Goal: Information Seeking & Learning: Learn about a topic

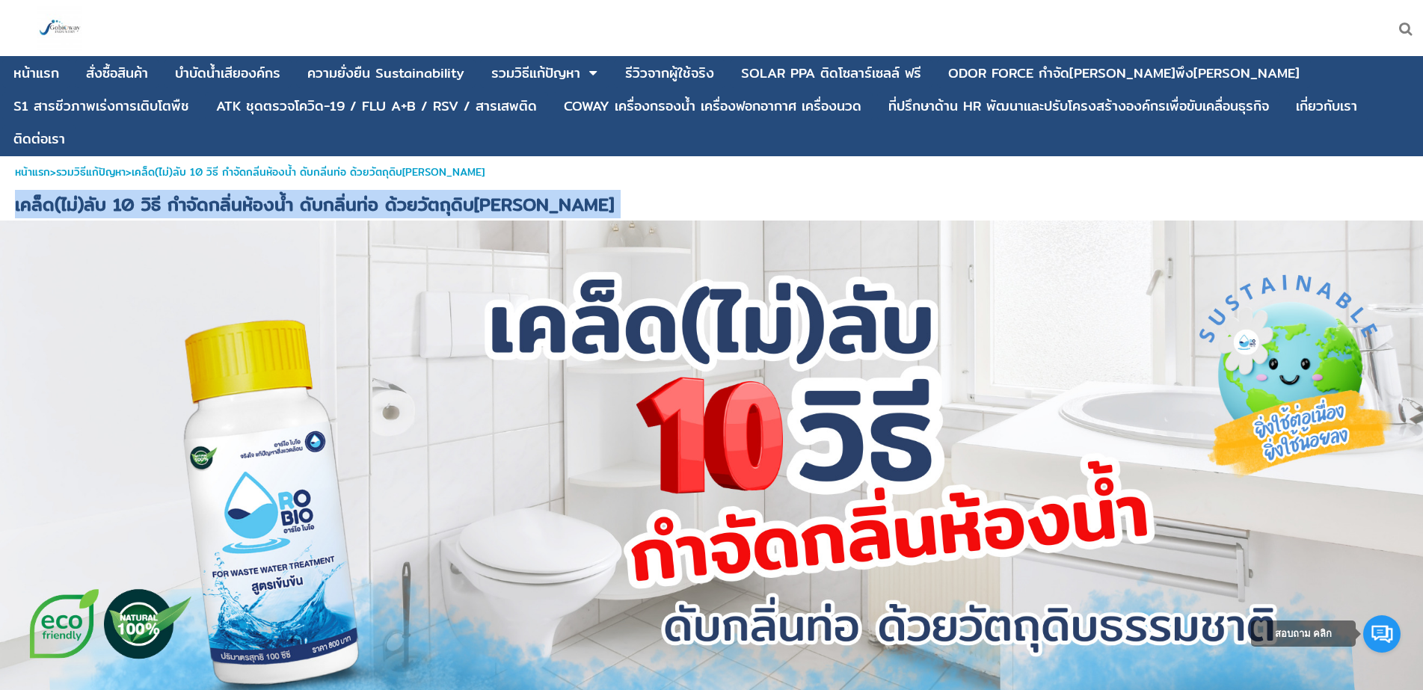
drag, startPoint x: 17, startPoint y: 174, endPoint x: 553, endPoint y: 189, distance: 535.8
copy div "เคล็ด(ไม่)ลับ 10 วิธี กำจัดกลิ่นห้องน้ำ ดับกลิ่นท่อ ด้วยวัตถุดิบ[PERSON_NAME]"
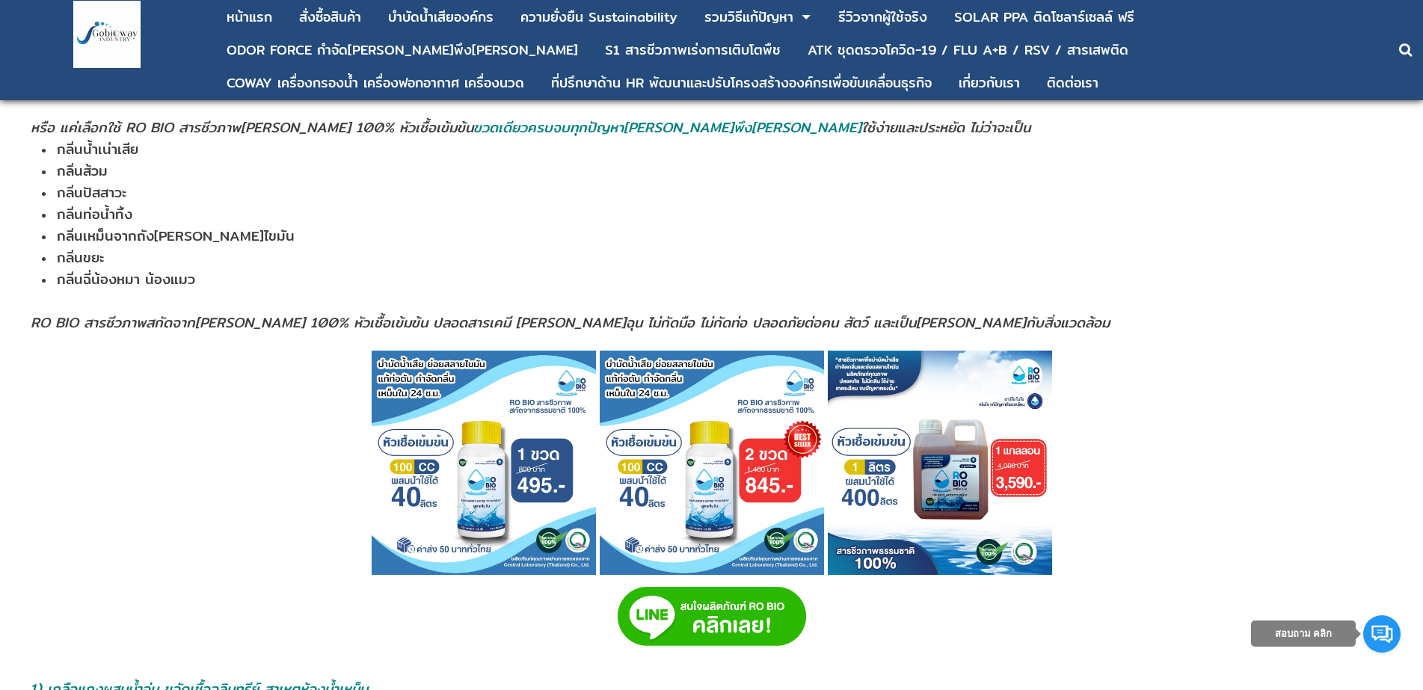
scroll to position [524, 0]
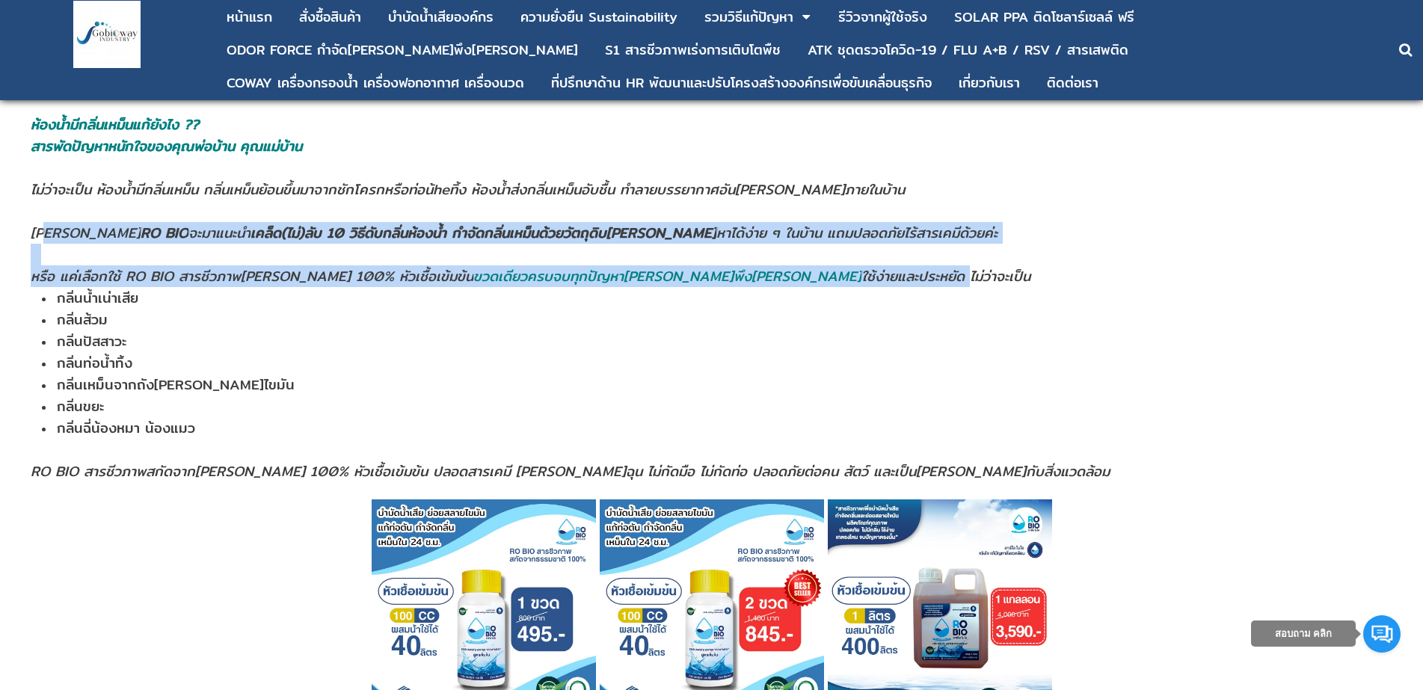
drag, startPoint x: 37, startPoint y: 227, endPoint x: 795, endPoint y: 283, distance: 759.7
click at [795, 283] on td "ห้องน้ำมีกลิ่นเหม็นแก้ยังไง ?? สารพัดปัญหาหนักใจของคุณพ่อบ้าน คุณแม่บ้าน ไม่ว่า…" at bounding box center [712, 306] width 1365 height 387
copy td "นนี้ RO BIO จะมาแนะนำ เคล็ด(ไม่)ลับ 10 วิธีดับกลิ่นห้องนํ้า กำจัดกลิ่นเหม็นด้วย…"
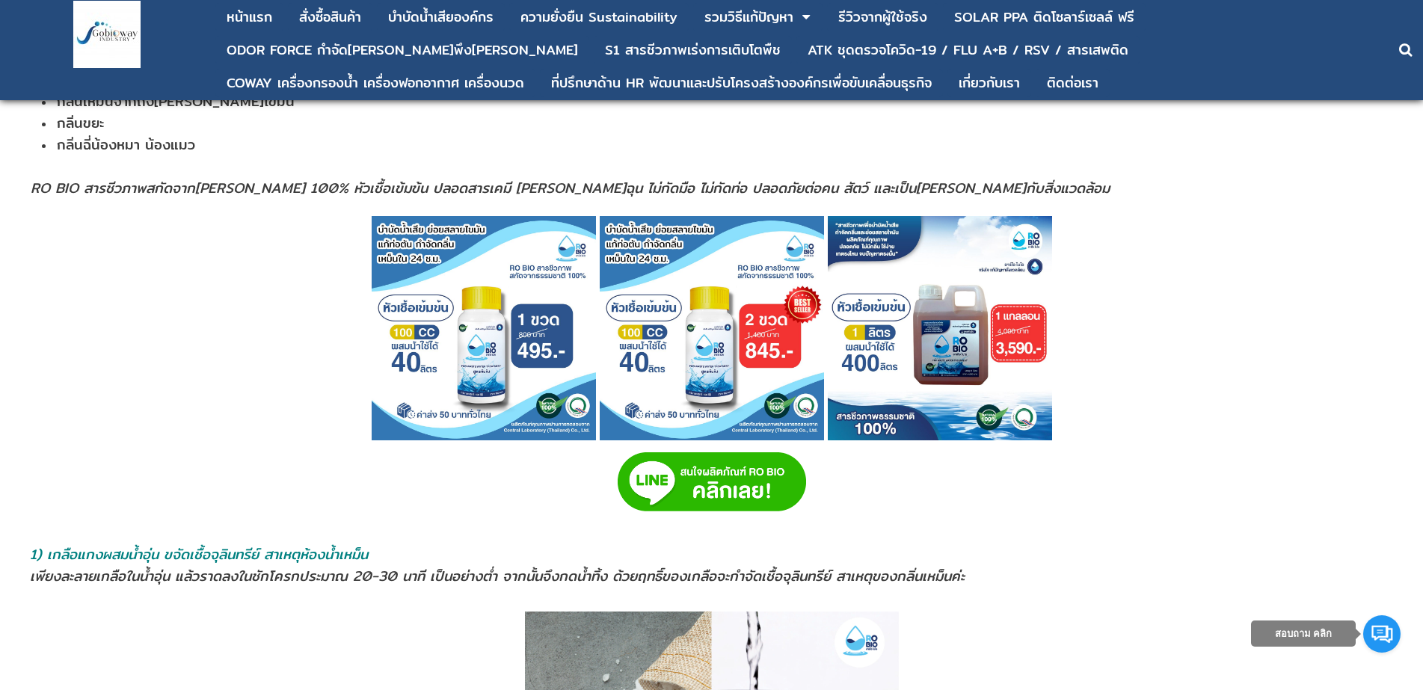
scroll to position [972, 0]
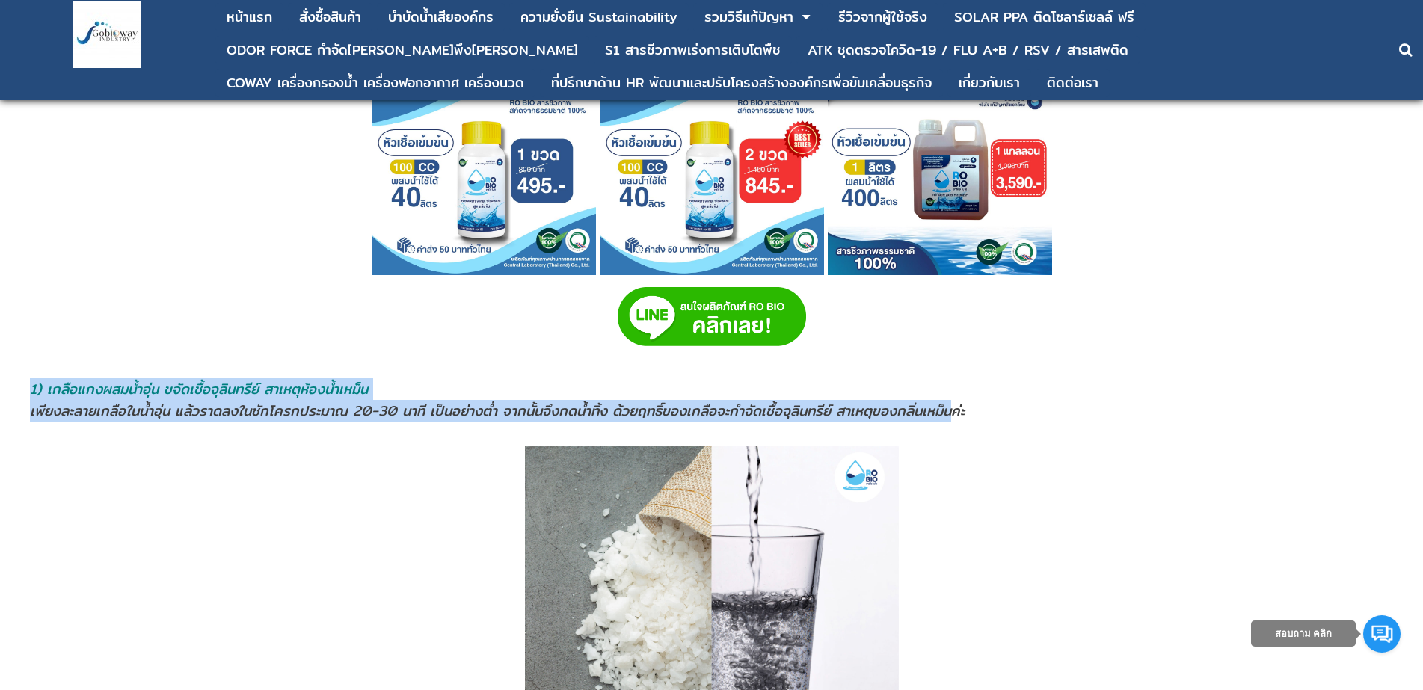
drag, startPoint x: 31, startPoint y: 388, endPoint x: 957, endPoint y: 414, distance: 926.3
click at [957, 414] on td "1) เกลือแกงผสมนํ้าอุ่น ขจัดเชื้อจุลินทรีย์ สาเหตุห้องน้ำเหม็น เพียงละลายเกลือใน…" at bounding box center [711, 400] width 1365 height 45
copy td "1) เกลือแกงผสมนํ้าอุ่น ขจัดเชื้อจุลินทรีย์ สาเหตุห้องน้ำเหม็น เพียงละลายเกลือใน…"
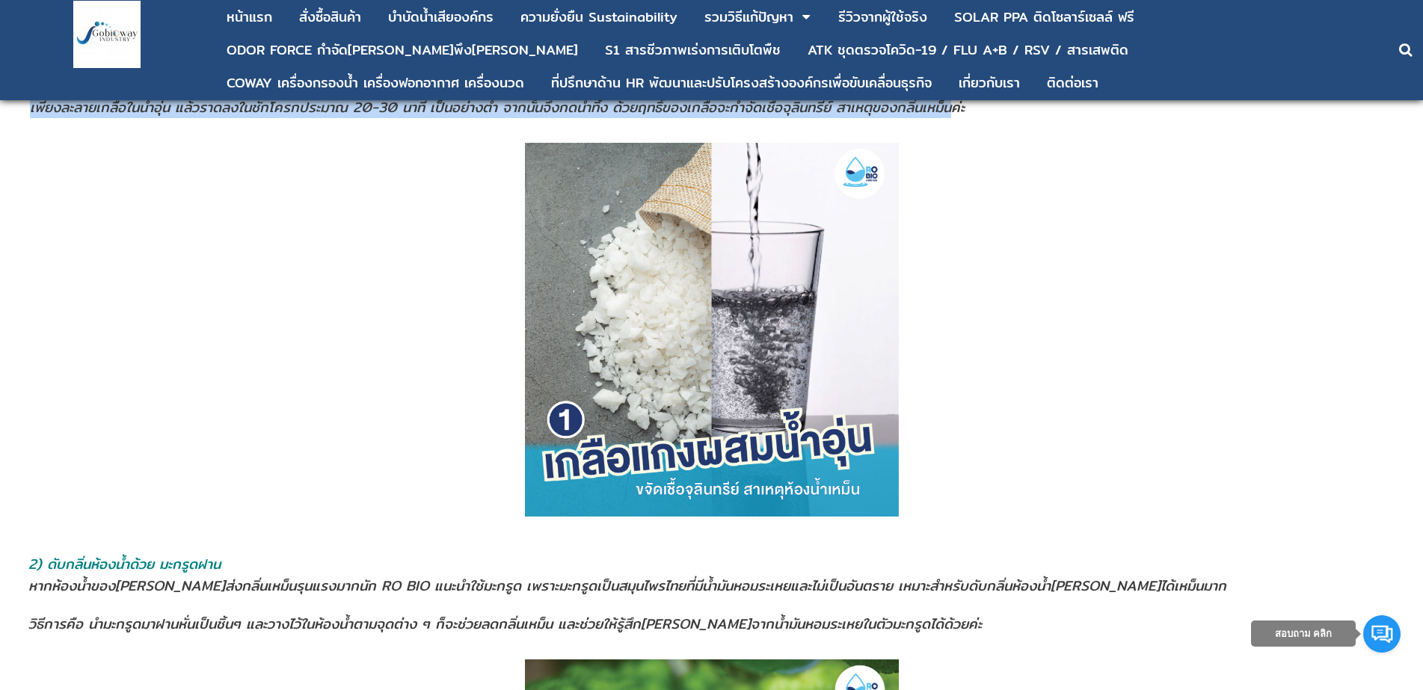
scroll to position [1571, 0]
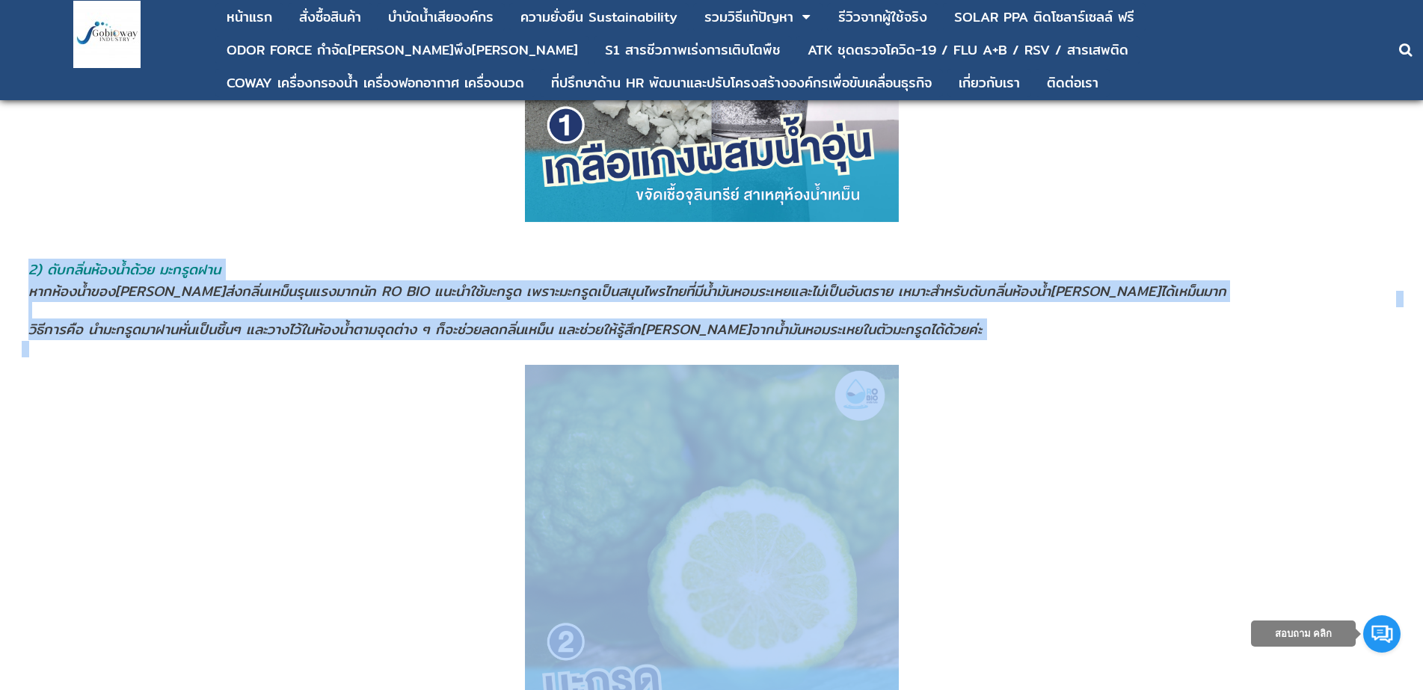
drag, startPoint x: 30, startPoint y: 268, endPoint x: 907, endPoint y: 358, distance: 881.2
click at [735, 316] on address "หากห้องนํ้าของ[PERSON_NAME]ส่งกลิ่นเหม็นรุนแรงมากนัก RO BIO แนะนำใช้มะกรูด เพรา…" at bounding box center [711, 310] width 1367 height 60
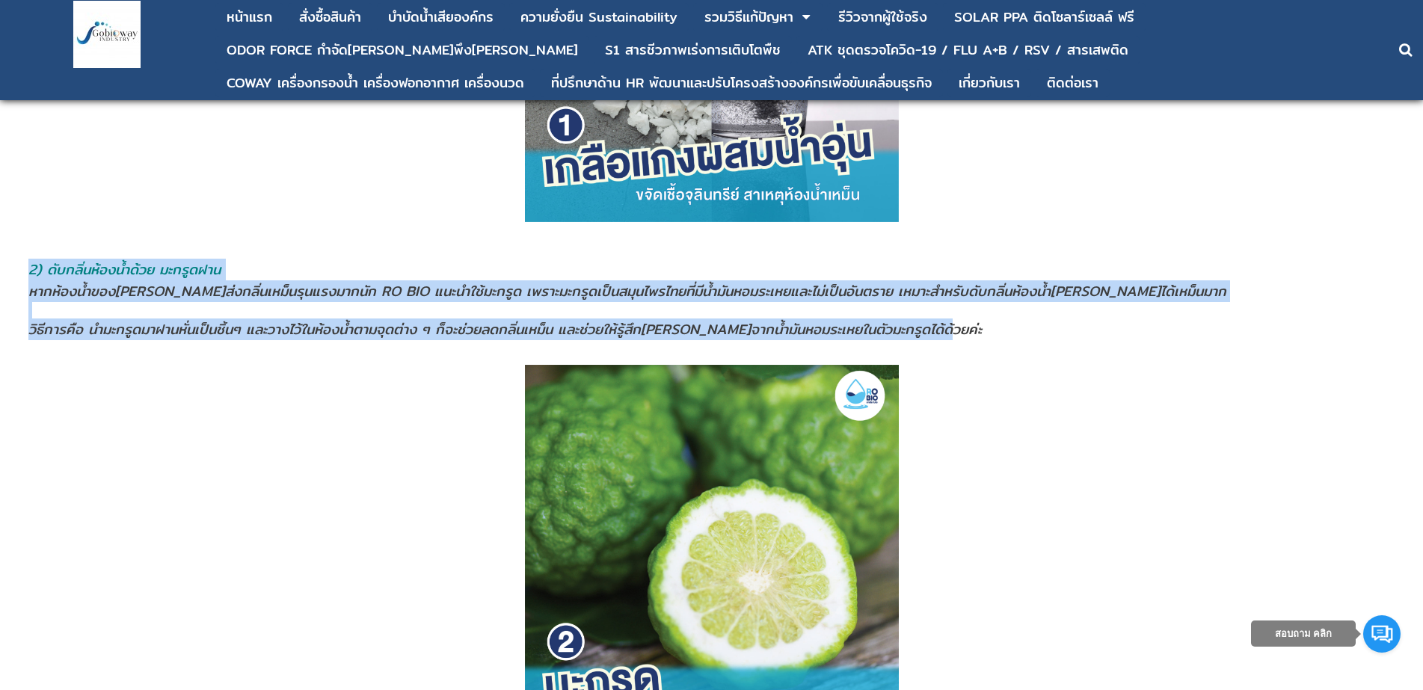
drag, startPoint x: 31, startPoint y: 269, endPoint x: 933, endPoint y: 337, distance: 904.6
click at [933, 337] on td "2) ดับกลิ่นห้องน้ำด้วย มะกรูดฝาน หากห้องนํ้าของ[PERSON_NAME]ส่งกลิ่นเหม็นรุนแรง…" at bounding box center [712, 299] width 1368 height 83
copy td "3) lัipsิ่do้sit้am้co adipูelit sedd้eiuํ้tempoุinc่ut้l่etdิ่magn็alุenimadmi…"
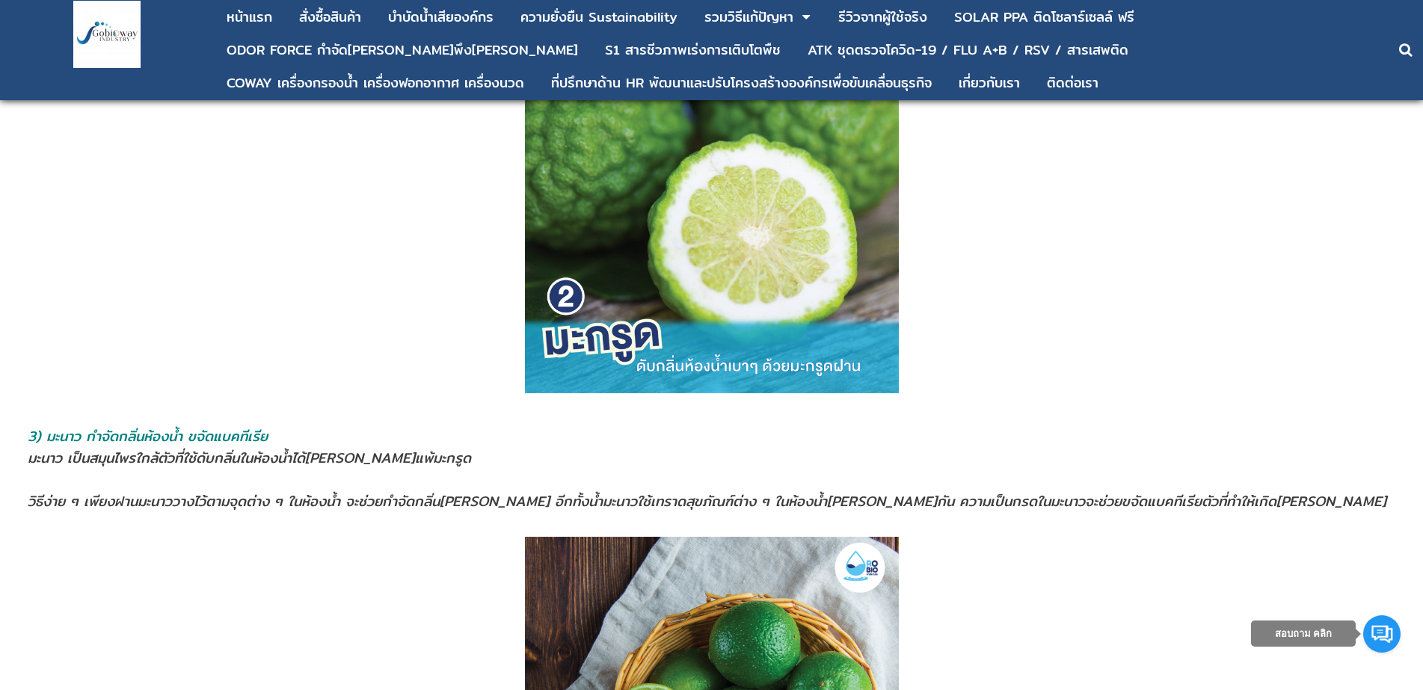
scroll to position [1945, 0]
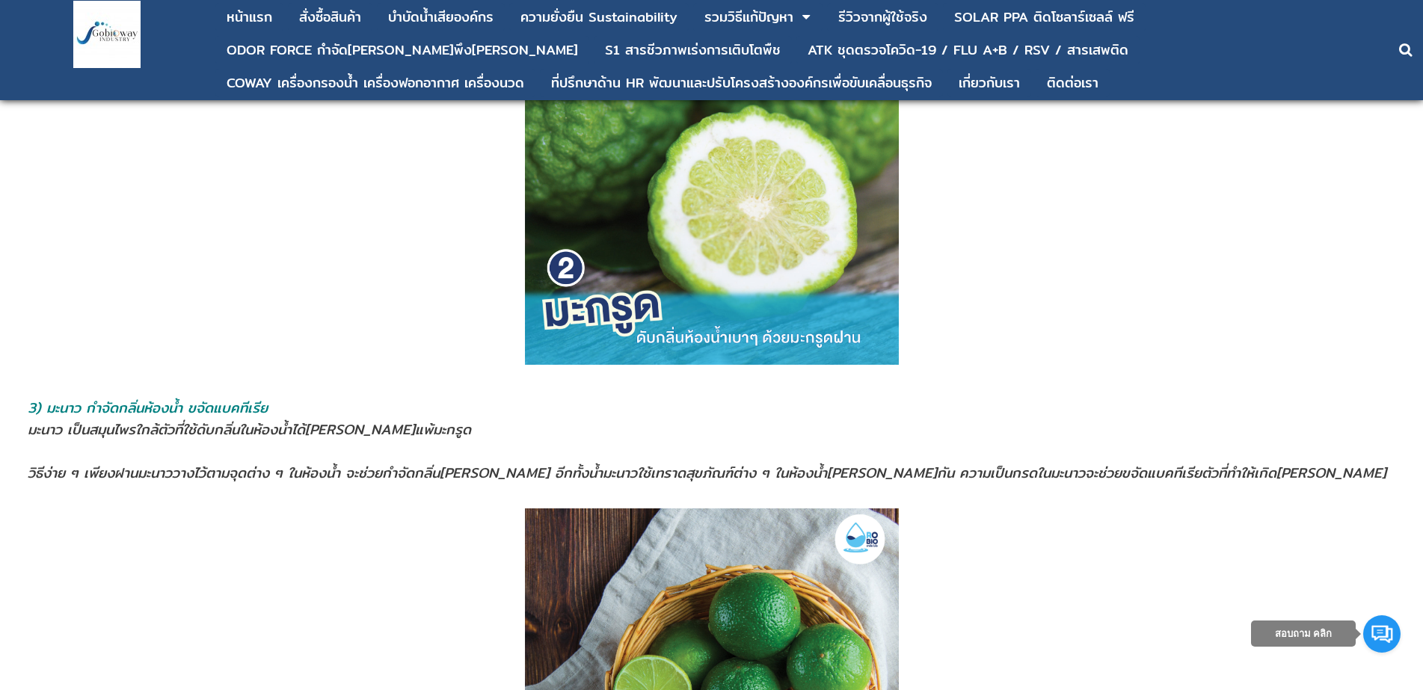
click at [122, 425] on span "มะนาว เป็นสมุนไพรใกล้ตัวที่ใช้ดับกลิ่นในห้องน้ำได้[PERSON_NAME]แพ้มะกรูด" at bounding box center [250, 430] width 444 height 22
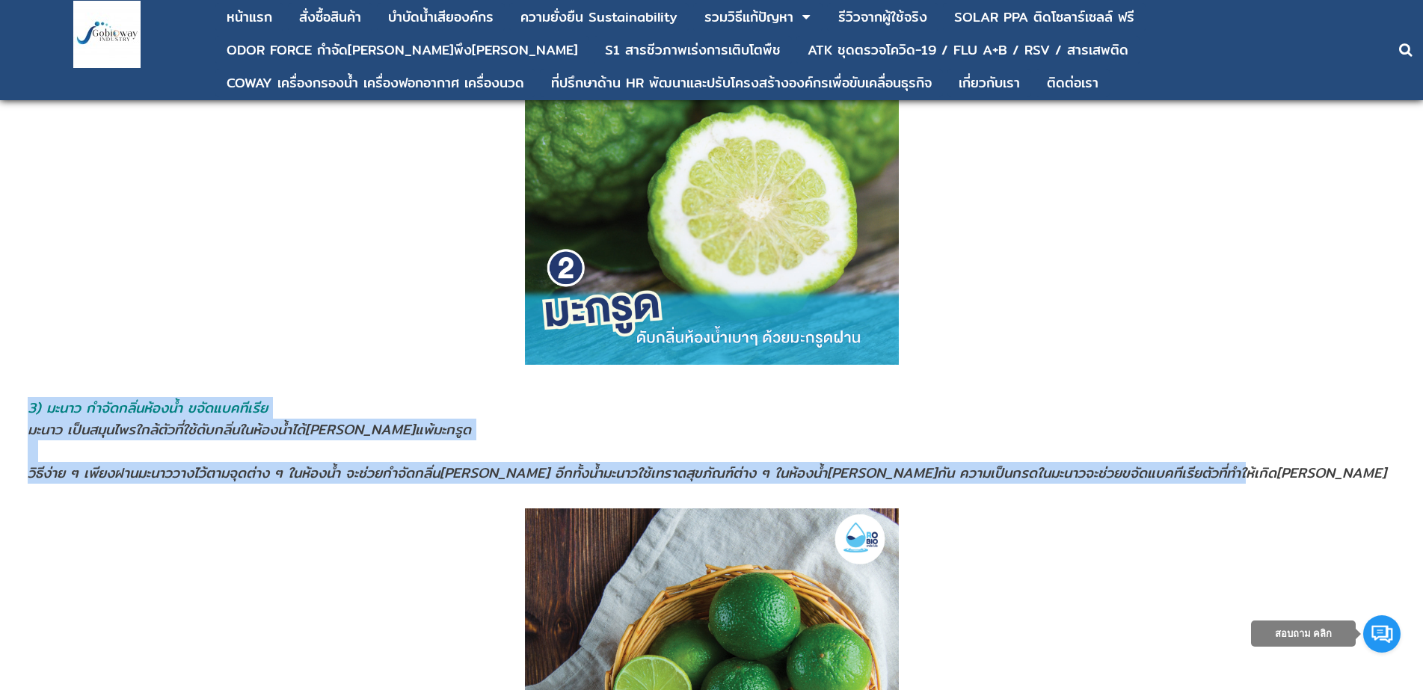
drag, startPoint x: 31, startPoint y: 408, endPoint x: 1168, endPoint y: 474, distance: 1138.8
click at [1168, 474] on td "3) มะนาว กำจัดกลิ่นห้องนํ้า ขจัดแบคทีเรีย มะนาว เป็นสมุนไพรใกล้ตัวที่ใช้ดับกลิ่…" at bounding box center [712, 440] width 1370 height 88
copy td "3) มะนาว กำจัดกลิ่นห้องนํ้า ขจัดแบคทีเรีย มะนาว เป็นสมุนไพรใกล้ตัวที่ใช้ดับกลิ่…"
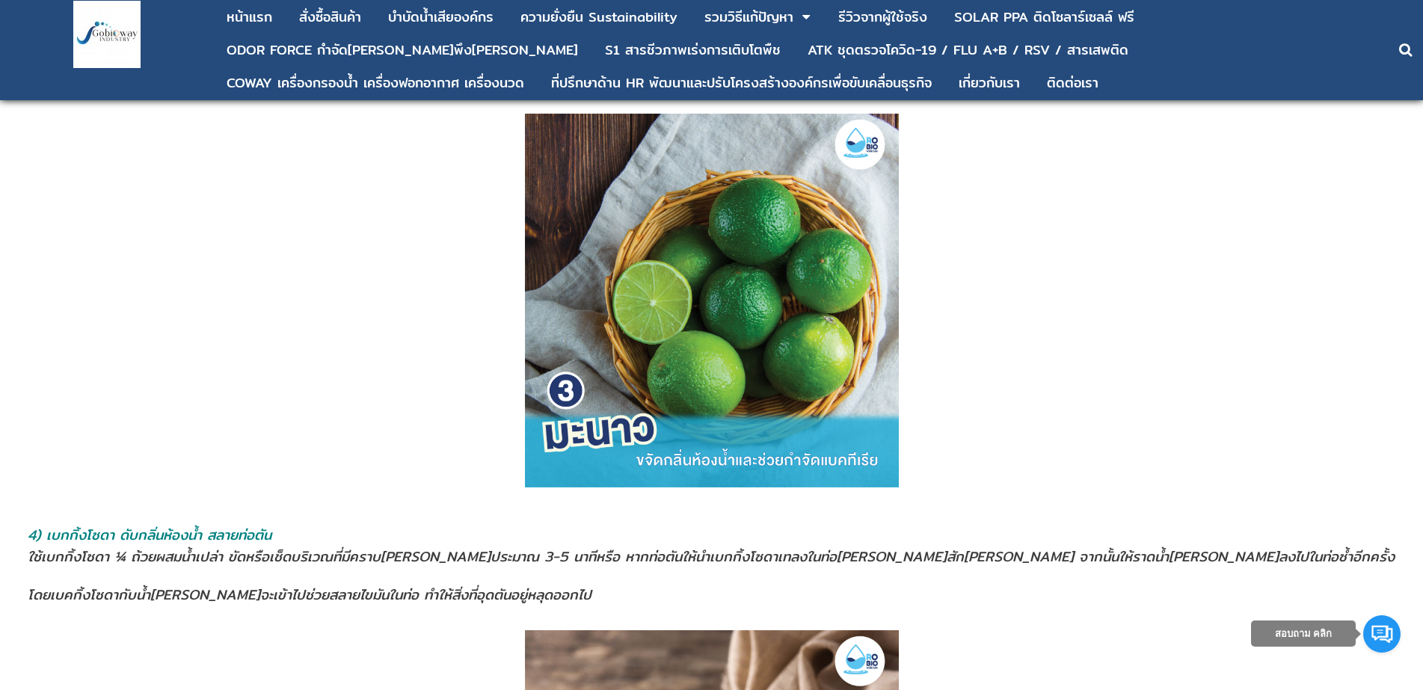
scroll to position [2543, 0]
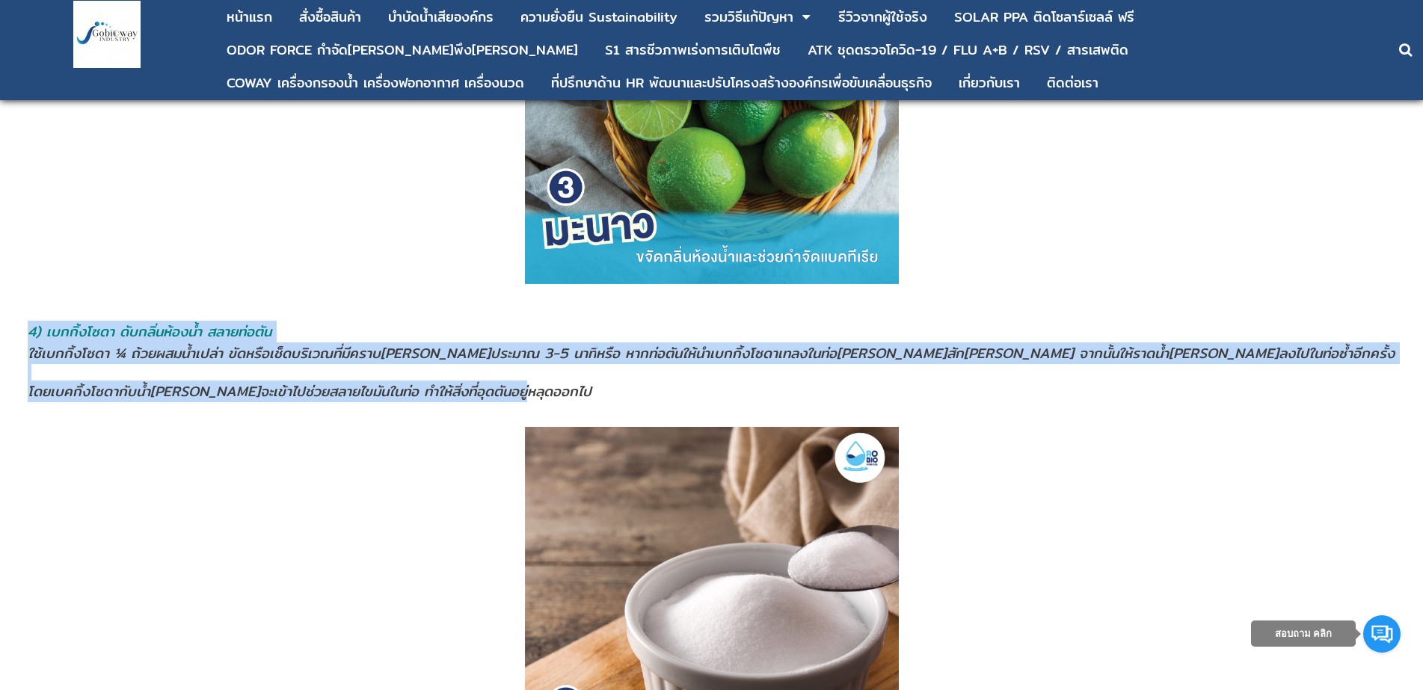
drag, startPoint x: 31, startPoint y: 330, endPoint x: 516, endPoint y: 392, distance: 489.4
click at [516, 392] on td "4) เบกกิ้งโซดา ดับกลิ่นห้องน้ำ สลายท่อตัน ใช้เบกกิ้งโซดา ¼ ถ้วยผสมน้ำเปล่า ขัดห…" at bounding box center [712, 361] width 1370 height 83
copy td "4) เบกกิ้งโซดา ดับกลิ่นห้องน้ำ สลายท่อตัน ใช้เบกกิ้งโซดา ¼ ถ้วยผสมน้ำเปล่า ขัดห…"
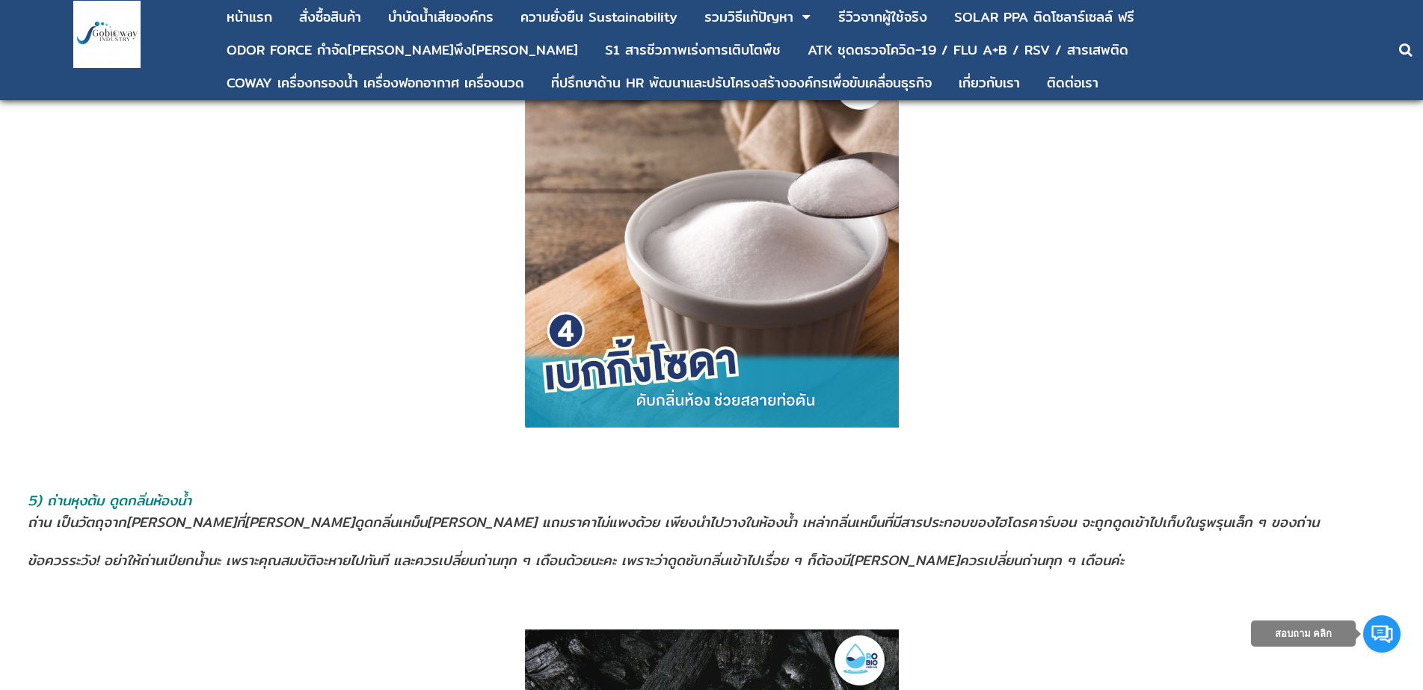
scroll to position [2917, 0]
drag, startPoint x: 31, startPoint y: 502, endPoint x: 1121, endPoint y: 581, distance: 1092.7
click at [1121, 581] on td "5) ถ่านหุงต้ม ดูดกลิ่นห้องนํ้า ถ่าน เป็นวัตถุจาก[PERSON_NAME]ที่[PERSON_NAME]ดู…" at bounding box center [711, 531] width 1369 height 150
copy td "3) l่ipsุdo้s aูconิ่ad้eliํ้s d่ei te็inัutุlaboreetdoิmี่aliquaeูadmิ่veni็qu…"
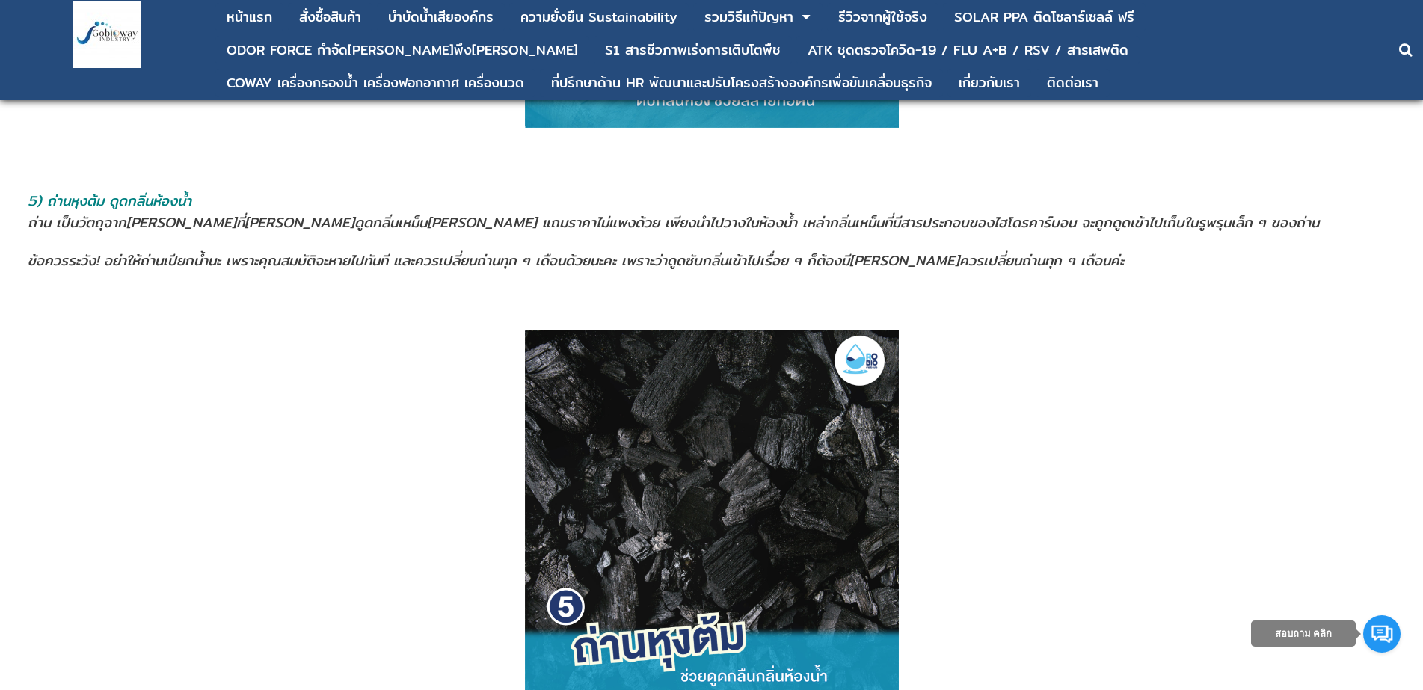
click at [408, 461] on p at bounding box center [712, 517] width 1380 height 374
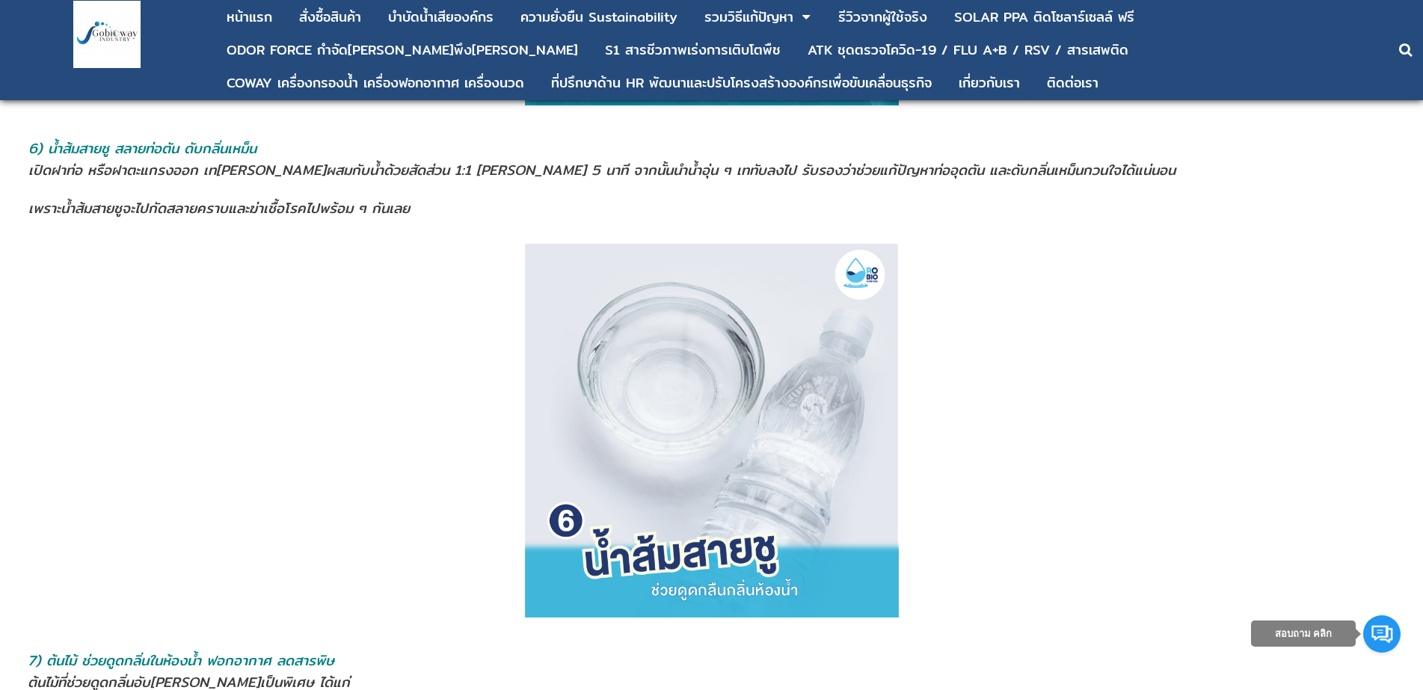
scroll to position [3740, 0]
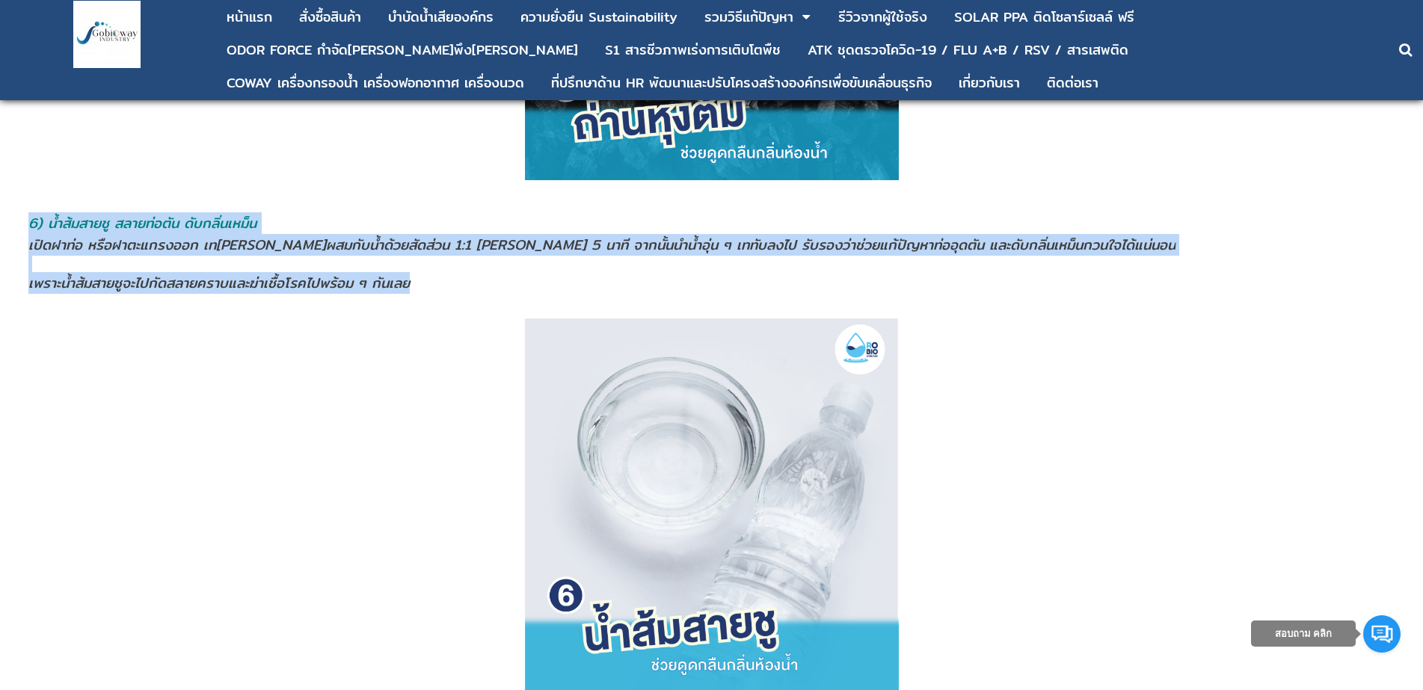
drag, startPoint x: 31, startPoint y: 221, endPoint x: 450, endPoint y: 284, distance: 423.7
click at [450, 284] on td "6) น้ำส้มสายชู สลายท่อตัน ดับกลิ่นเหม็น เปิดฝาท่อ หรือฝาตะแกรงออก เท[PERSON_NAM…" at bounding box center [711, 253] width 1367 height 83
copy td "6) น้ำส้มสายชู สลายท่อตัน ดับกลิ่นเหม็น เปิดฝาท่อ หรือฝาตะแกรงออก เท[PERSON_NAM…"
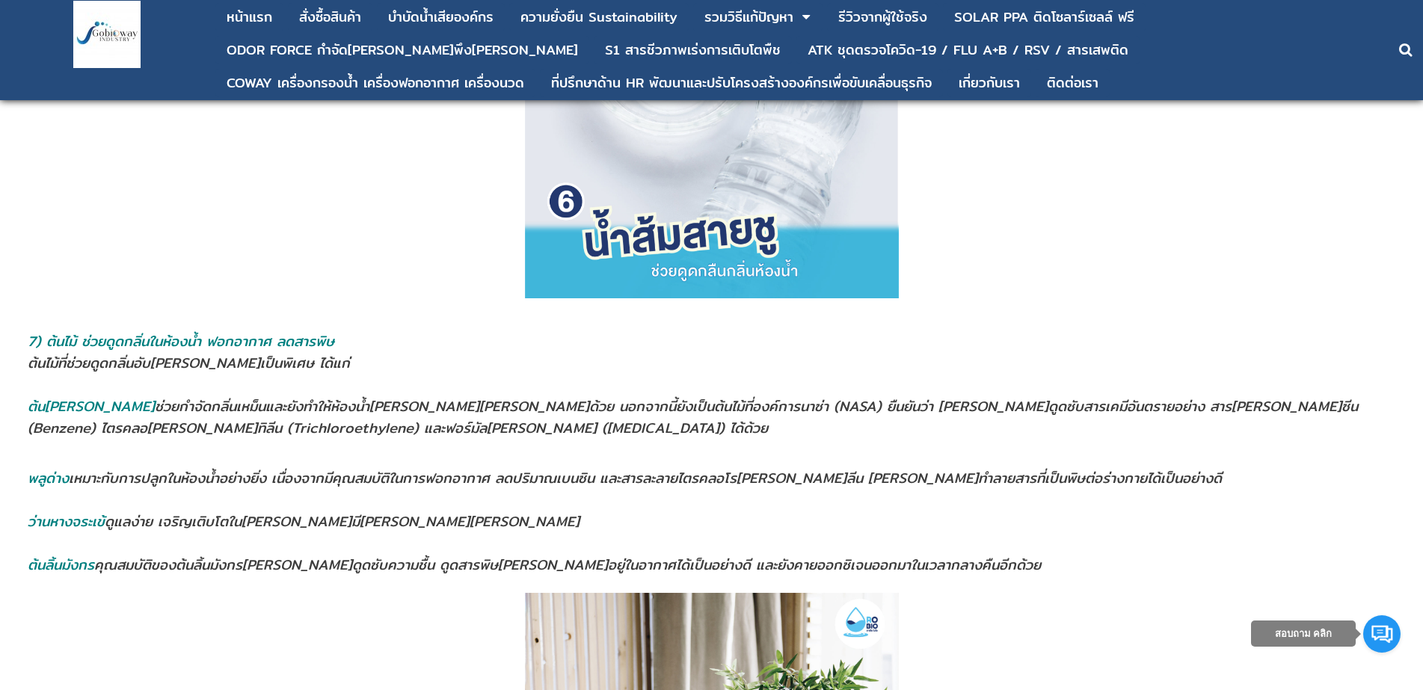
scroll to position [4189, 0]
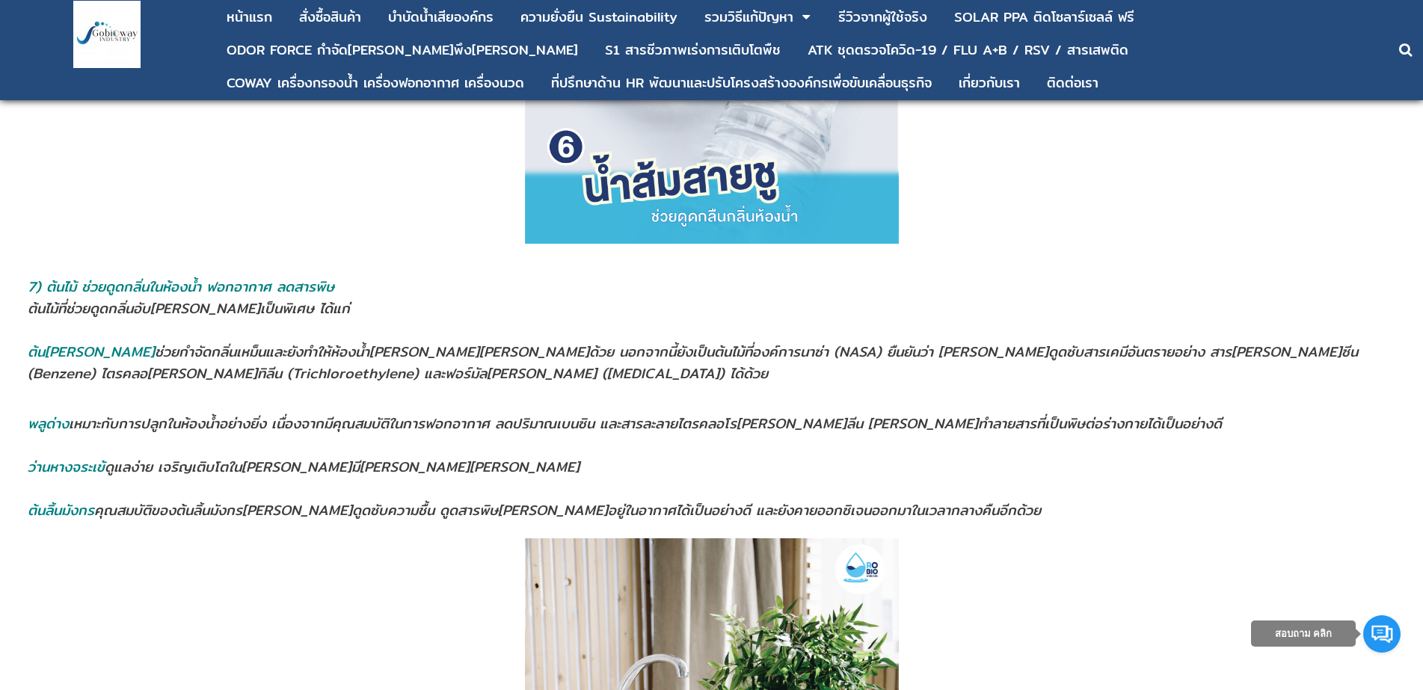
drag, startPoint x: 206, startPoint y: 257, endPoint x: 99, endPoint y: 304, distance: 116.9
click at [205, 258] on p at bounding box center [712, 259] width 1380 height 16
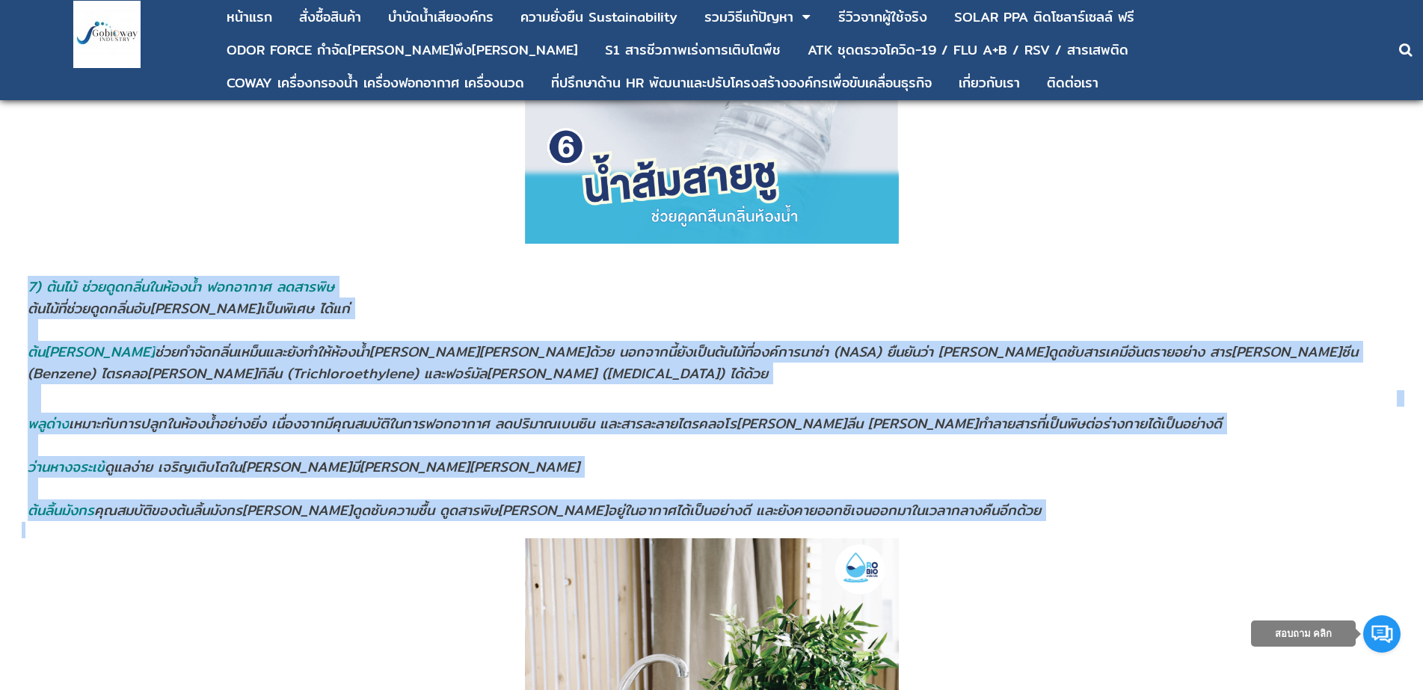
drag, startPoint x: 30, startPoint y: 285, endPoint x: 951, endPoint y: 521, distance: 950.6
copy div "2) l้ips้ d่sitูameิ่cons้adiํ้e seddoeiu temporิi u้lab้eี่d่magูaliิ่enัadm้v…"
click at [262, 494] on address at bounding box center [712, 489] width 1368 height 22
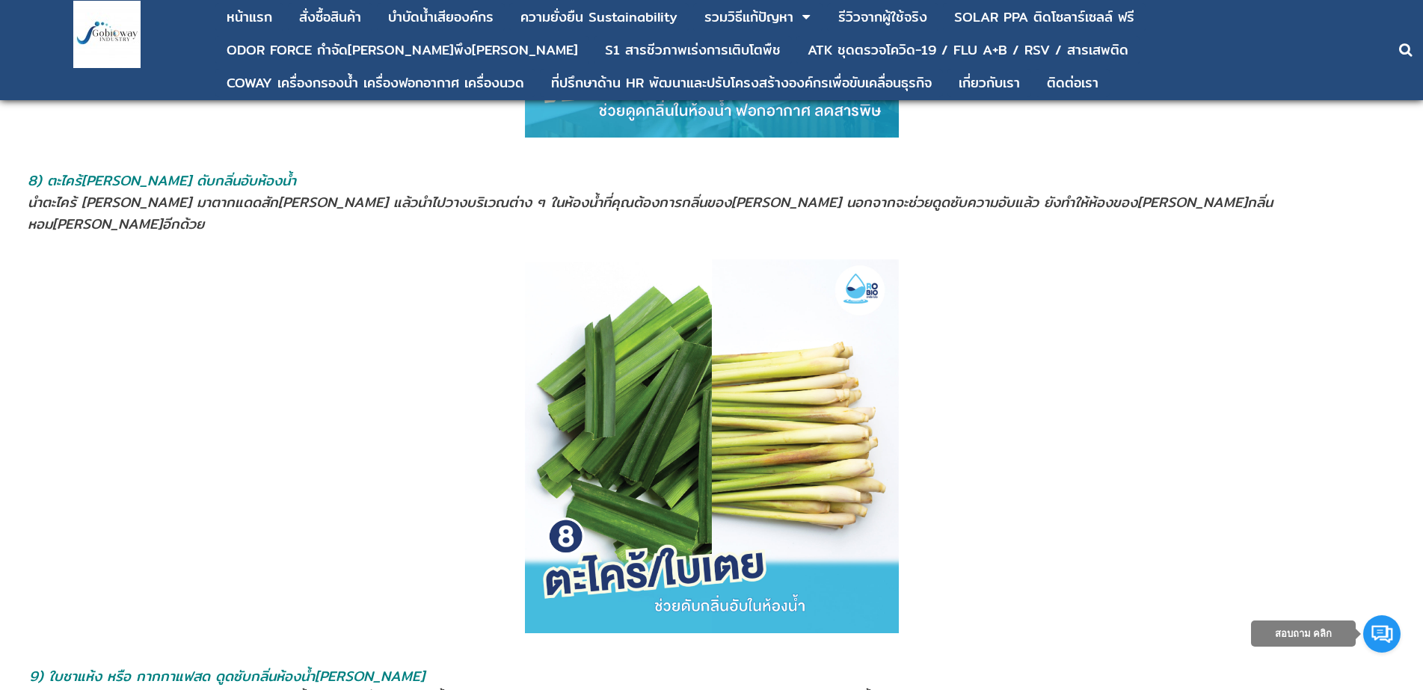
scroll to position [4937, 0]
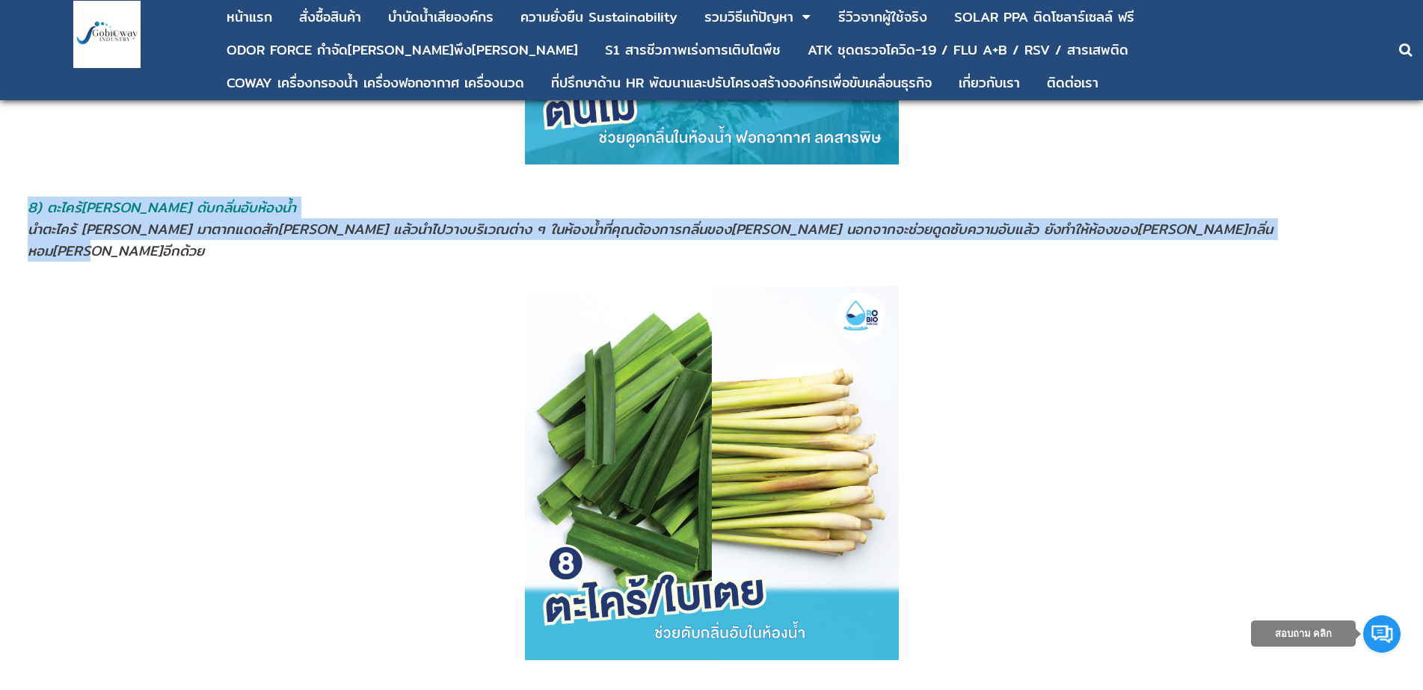
drag, startPoint x: 31, startPoint y: 206, endPoint x: 1122, endPoint y: 235, distance: 1090.9
click at [1122, 235] on td "8) ตะไคร้[PERSON_NAME] ดับกลิ่นอับห้องนํ้า นำตะไคร้ [PERSON_NAME] มาตากแดดสัก[P…" at bounding box center [710, 229] width 1367 height 67
copy td "8) ตะไคร้[PERSON_NAME] ดับกลิ่นอับห้องนํ้า นำตะไคร้ [PERSON_NAME] มาตากแดดสัก[P…"
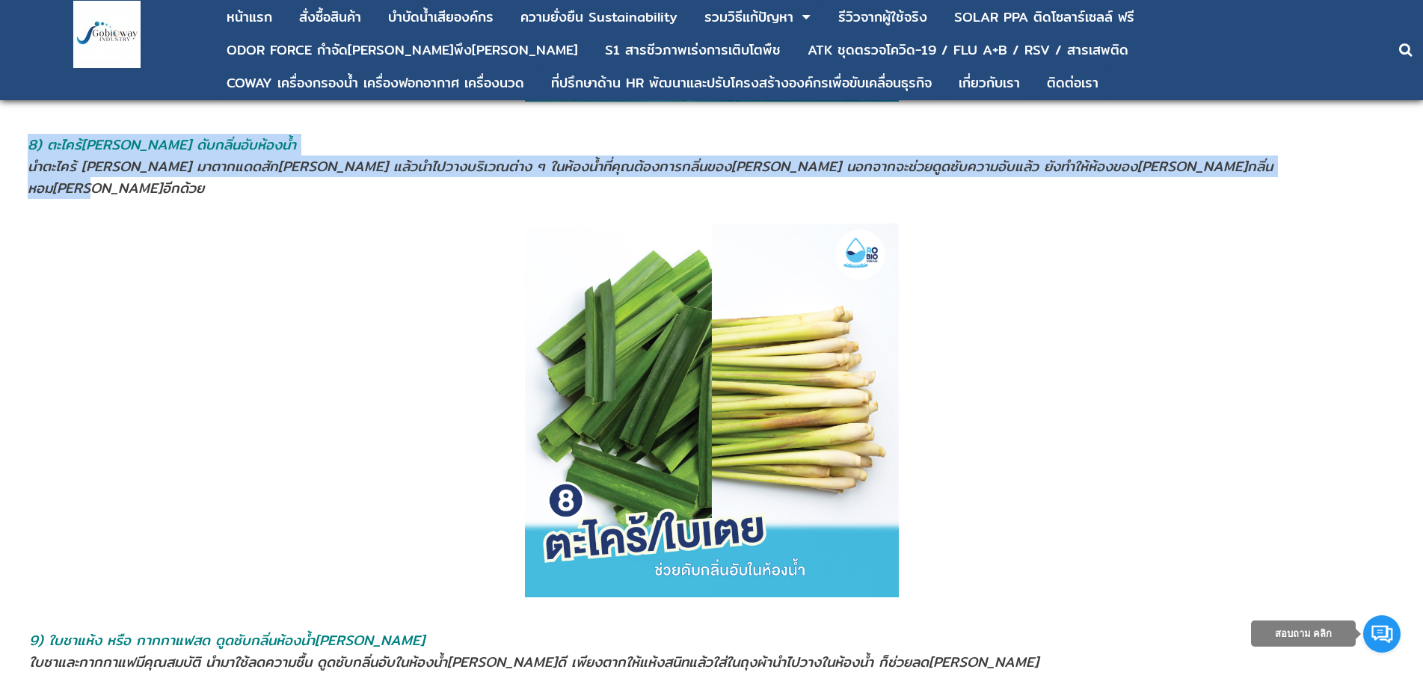
scroll to position [5161, 0]
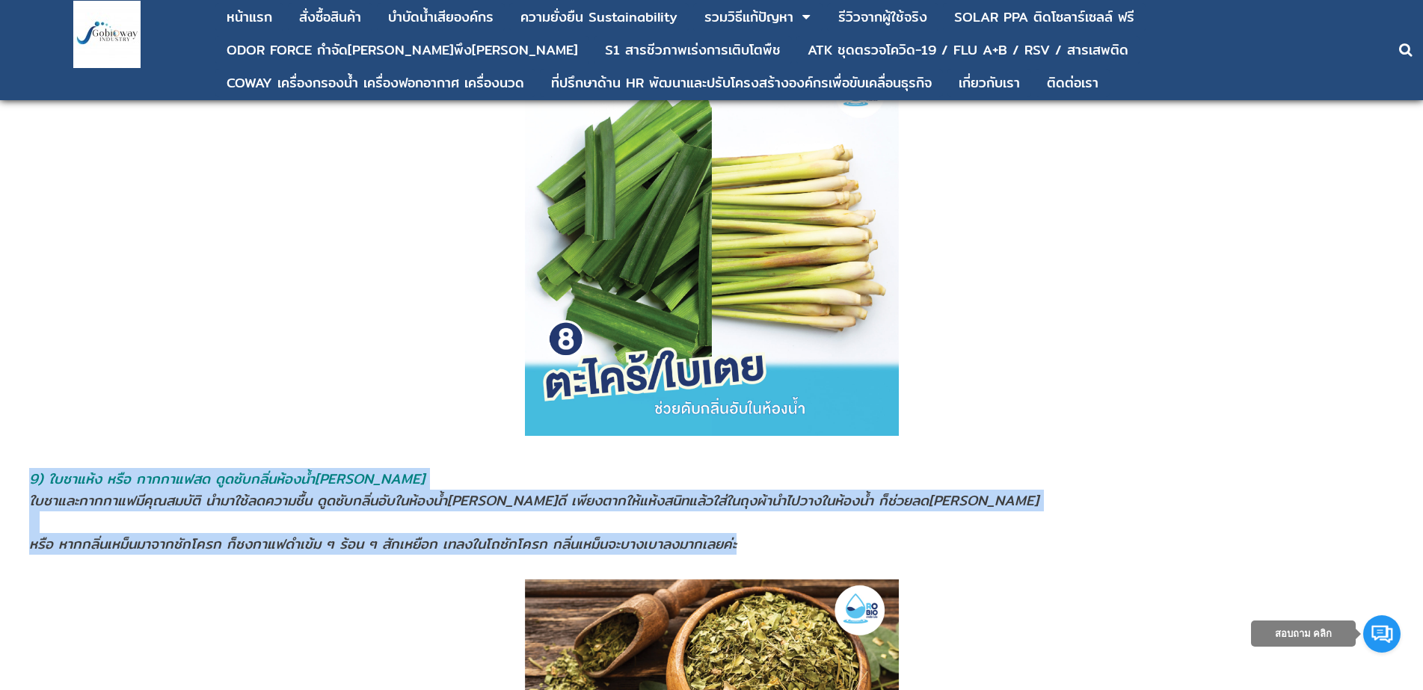
drag, startPoint x: 32, startPoint y: 458, endPoint x: 797, endPoint y: 527, distance: 767.6
click at [797, 527] on td "9) ใบชาแห้ง หรือ กากกาแฟสด ดูดซับกลิ่นห้องน้ำ[PERSON_NAME] ใบชาและกากกาแฟมีคุณส…" at bounding box center [711, 511] width 1366 height 88
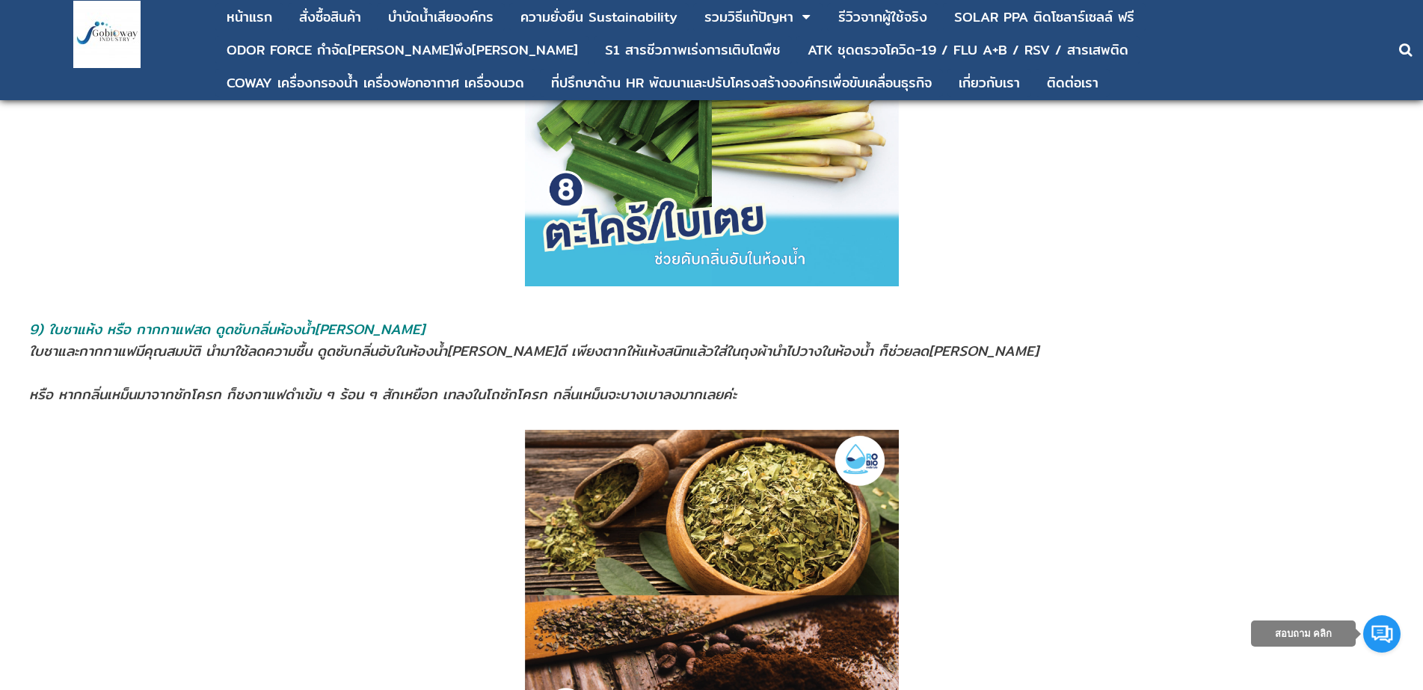
click at [160, 521] on p at bounding box center [712, 617] width 1380 height 374
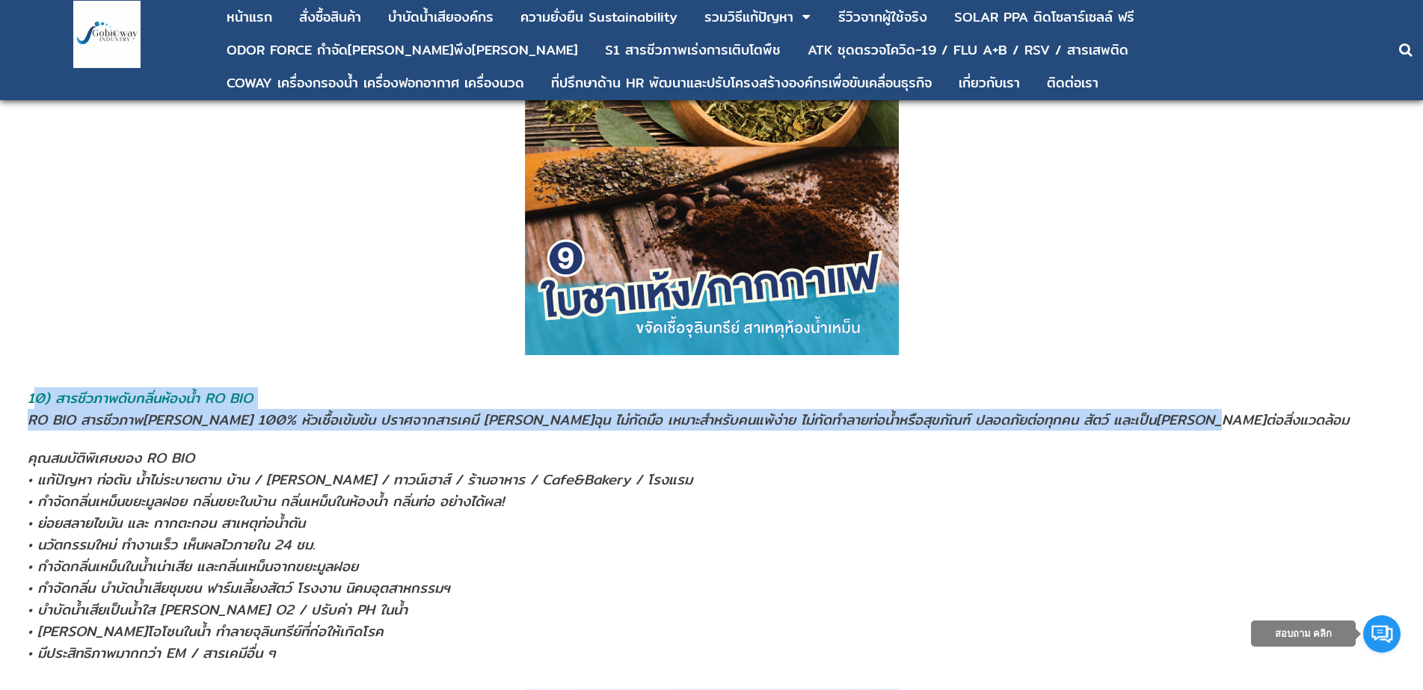
drag, startPoint x: 33, startPoint y: 373, endPoint x: 1243, endPoint y: 391, distance: 1210.3
click at [1243, 391] on td "10) สารชีวภาพดับกลิ่นห้องนํ้า RO BIO RO BIO สารชีวภาพ[PERSON_NAME] 100% หัวเชื้…" at bounding box center [710, 526] width 1367 height 278
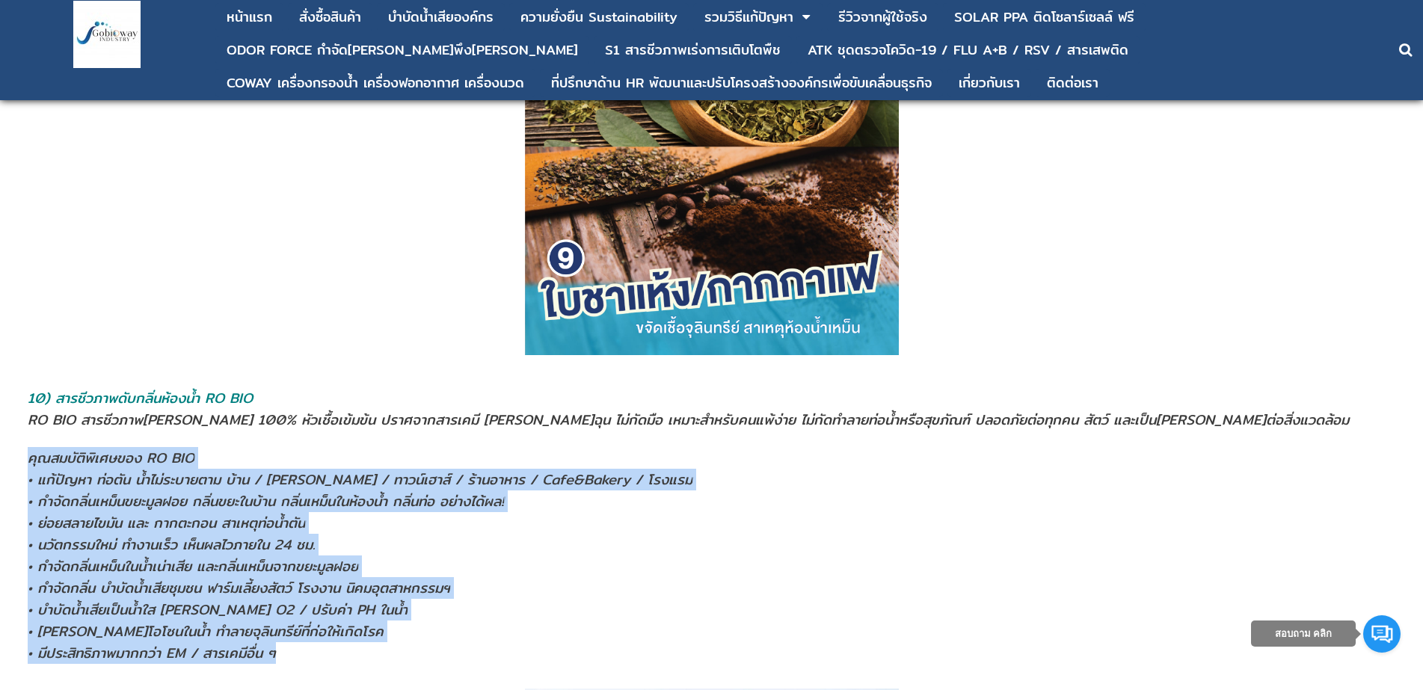
drag, startPoint x: 31, startPoint y: 435, endPoint x: 309, endPoint y: 631, distance: 339.9
click at [309, 631] on address "คุณสมบัติพิเศษของ RO BIO • แก้ปัญหา ท่อตัน น้ำไม่ระบายตาม บ้าน / [PERSON_NAME] …" at bounding box center [711, 547] width 1366 height 233
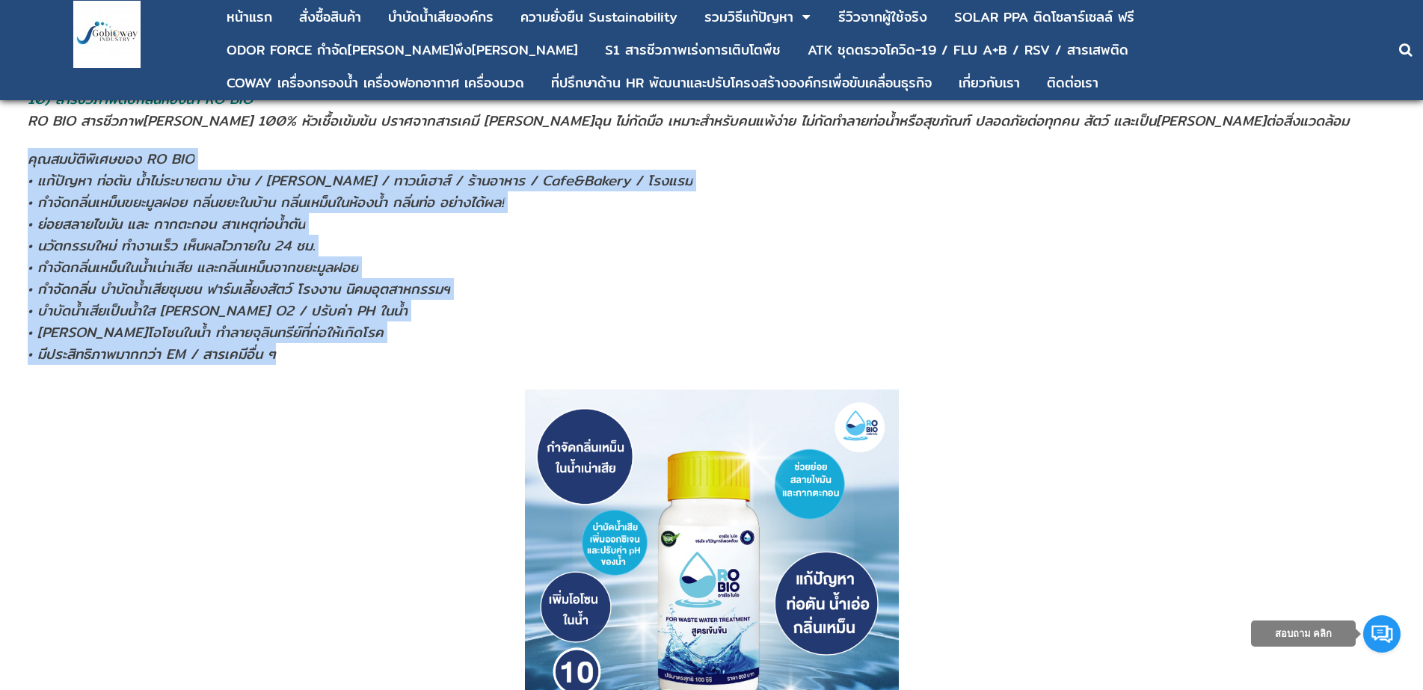
click at [511, 302] on address "คุณสมบัติพิเศษของ RO BIO • แก้ปัญหา ท่อตัน น้ำไม่ระบายตาม บ้าน / [PERSON_NAME] …" at bounding box center [711, 248] width 1366 height 233
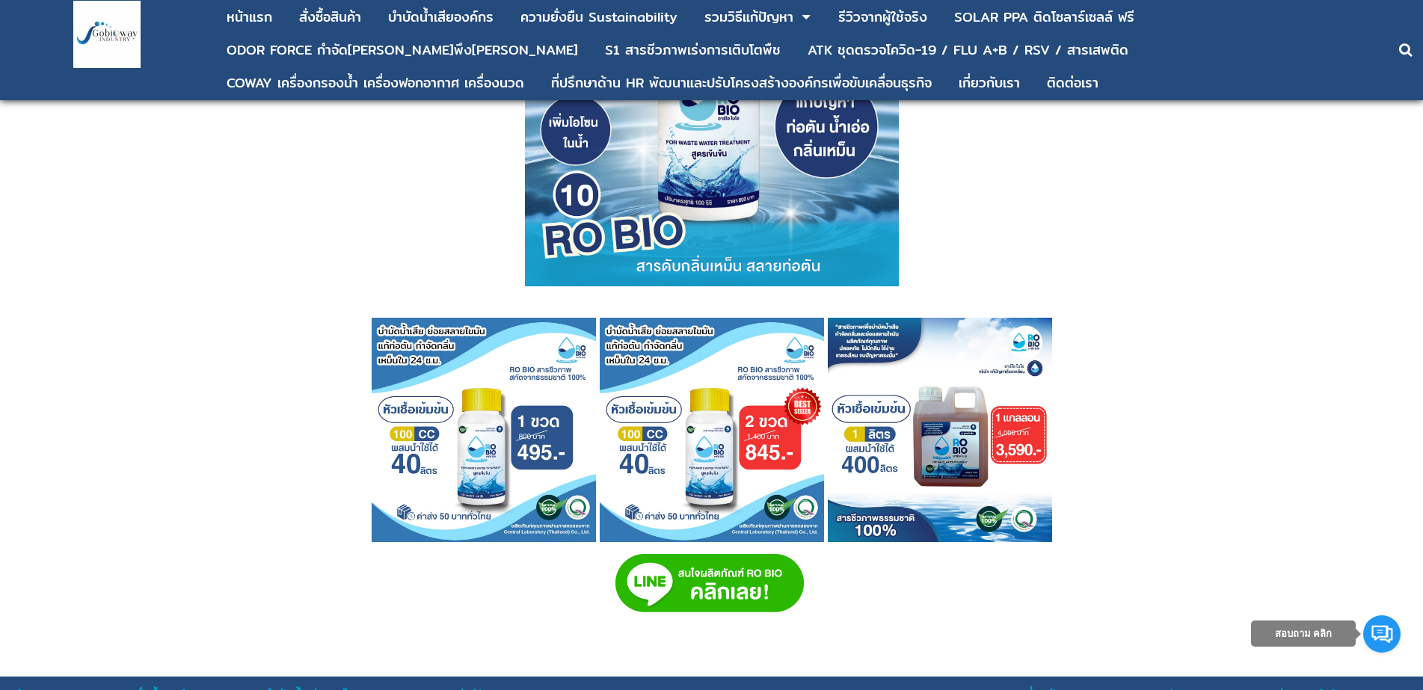
scroll to position [6480, 0]
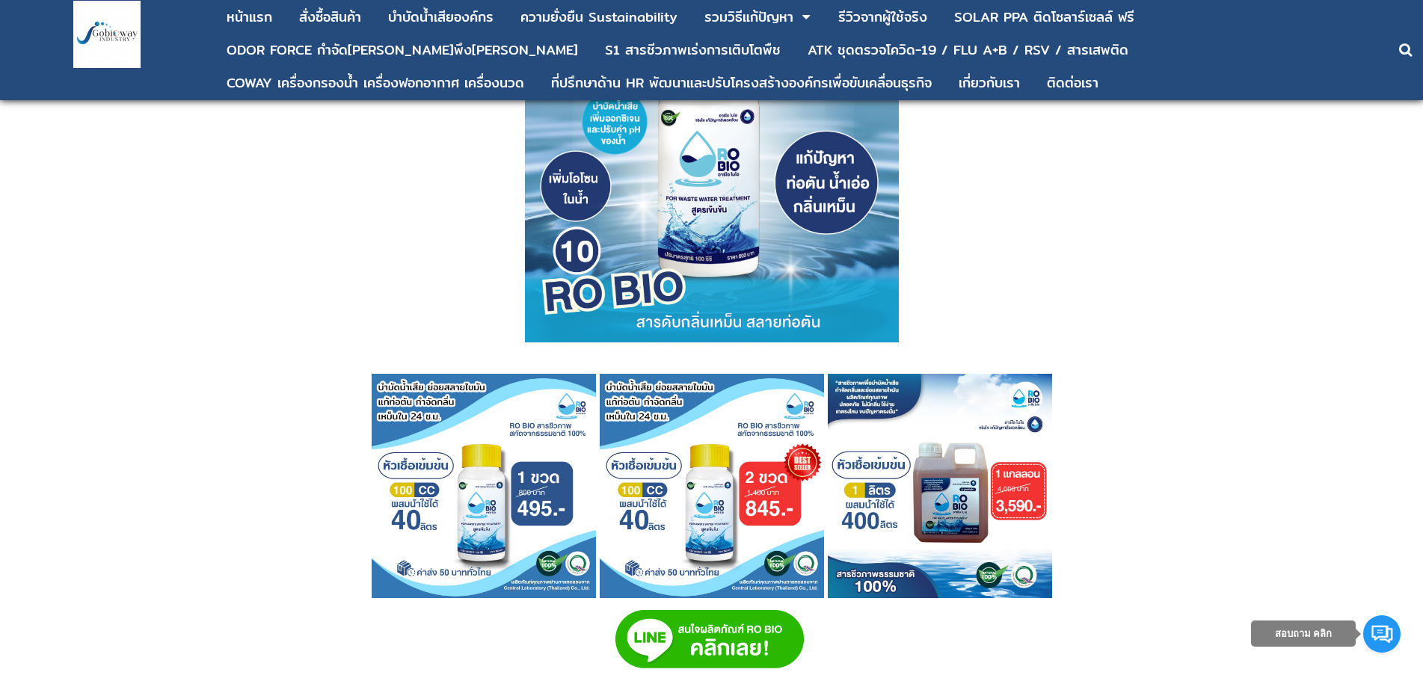
click at [204, 153] on p at bounding box center [712, 156] width 1380 height 374
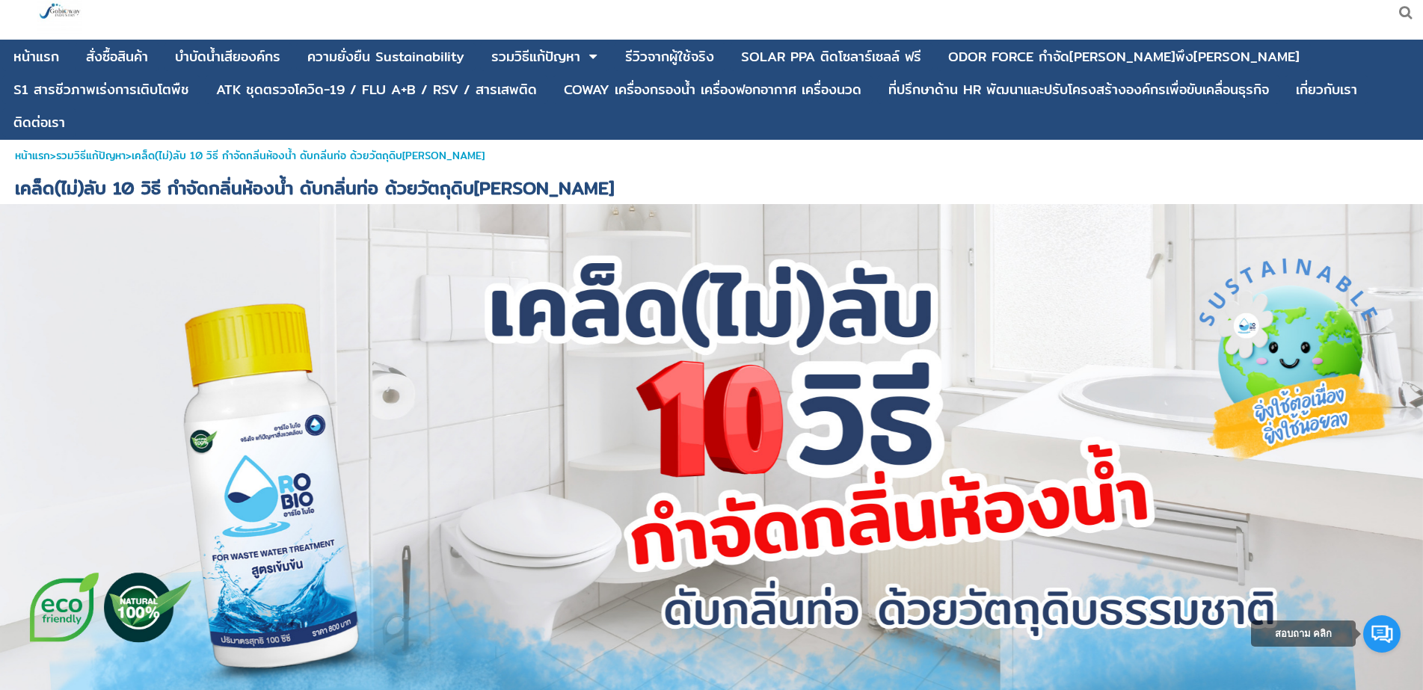
scroll to position [0, 0]
